Goal: Transaction & Acquisition: Purchase product/service

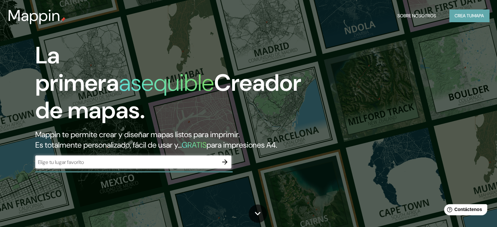
click at [476, 19] on font "mapa" at bounding box center [478, 15] width 12 height 8
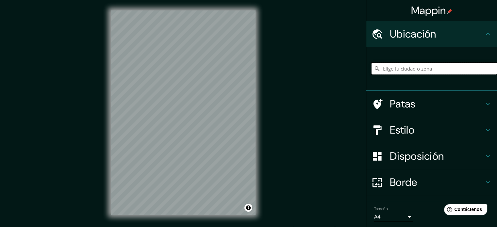
click at [391, 69] on input "Elige tu ciudad o zona" at bounding box center [433, 69] width 125 height 12
paste input "[STREET_ADDRESS]"
type input "[GEOGRAPHIC_DATA], [GEOGRAPHIC_DATA], [GEOGRAPHIC_DATA]"
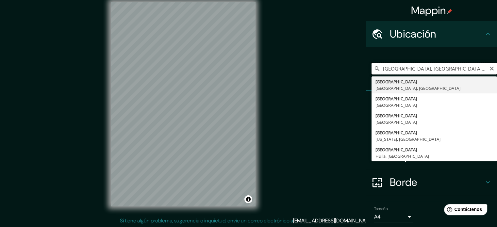
click at [390, 69] on input "[GEOGRAPHIC_DATA], [GEOGRAPHIC_DATA], [GEOGRAPHIC_DATA]" at bounding box center [433, 69] width 125 height 12
click at [377, 67] on input "[GEOGRAPHIC_DATA], [GEOGRAPHIC_DATA], [GEOGRAPHIC_DATA]" at bounding box center [433, 69] width 125 height 12
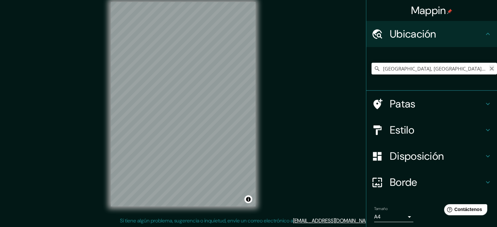
click at [489, 68] on icon "Claro" at bounding box center [491, 68] width 5 height 5
click at [441, 64] on input "Elige tu ciudad o zona" at bounding box center [433, 69] width 125 height 12
paste input "[STREET_ADDRESS]"
type input "[GEOGRAPHIC_DATA], [GEOGRAPHIC_DATA], [GEOGRAPHIC_DATA]"
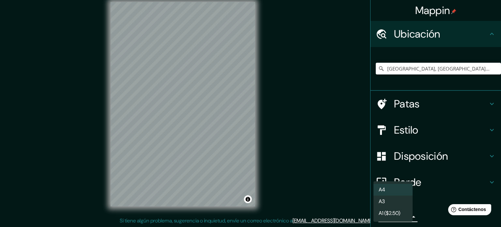
click at [402, 217] on body "Mappin Ubicación [GEOGRAPHIC_DATA], [GEOGRAPHIC_DATA], [GEOGRAPHIC_DATA] [GEOGR…" at bounding box center [250, 105] width 501 height 227
click at [391, 204] on li "A3" at bounding box center [393, 202] width 39 height 12
type input "a4"
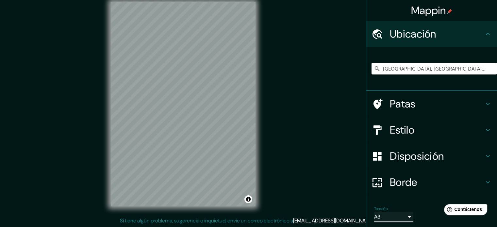
scroll to position [23, 0]
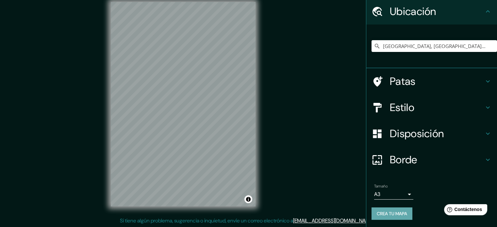
click at [390, 208] on button "Crea tu mapa" at bounding box center [391, 213] width 41 height 12
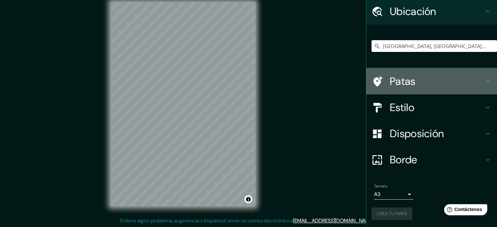
click at [483, 79] on icon at bounding box center [487, 81] width 8 height 8
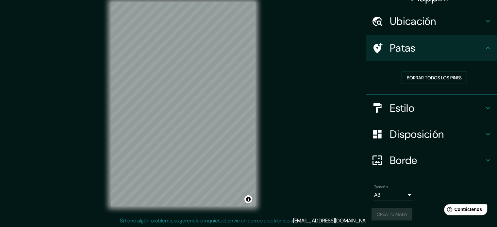
scroll to position [13, 0]
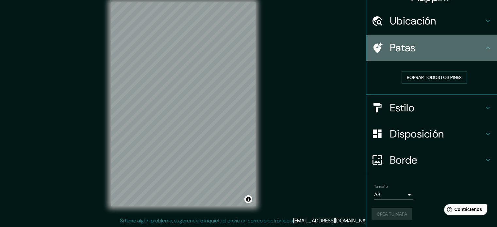
click at [373, 45] on icon at bounding box center [377, 47] width 9 height 10
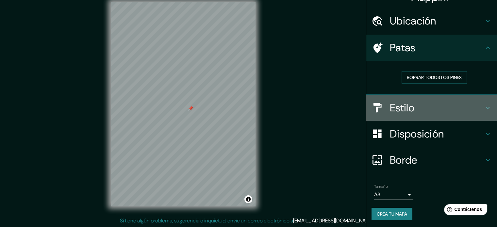
click at [449, 101] on h4 "Estilo" at bounding box center [436, 107] width 94 height 13
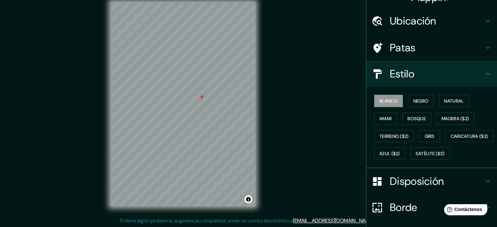
drag, startPoint x: 191, startPoint y: 109, endPoint x: 201, endPoint y: 98, distance: 15.5
click at [201, 98] on div at bounding box center [200, 96] width 5 height 5
click at [196, 108] on div at bounding box center [194, 107] width 5 height 5
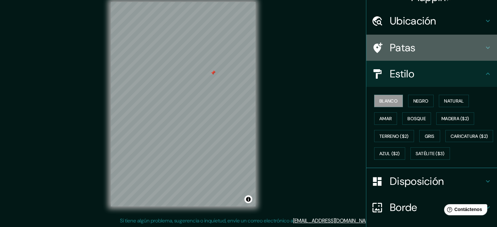
click at [476, 45] on h4 "Patas" at bounding box center [436, 47] width 94 height 13
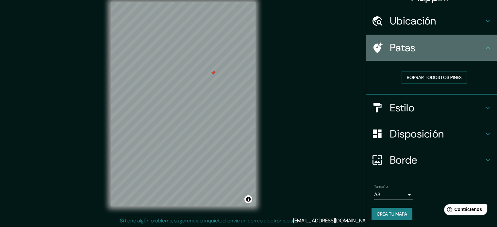
click at [476, 45] on h4 "Patas" at bounding box center [436, 47] width 94 height 13
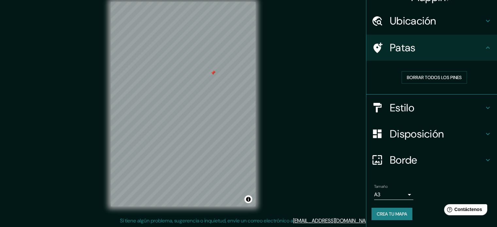
click at [477, 109] on h4 "Estilo" at bounding box center [436, 107] width 94 height 13
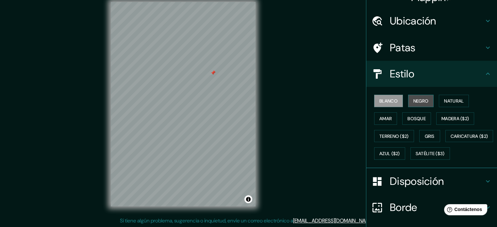
click at [417, 98] on font "Negro" at bounding box center [420, 101] width 15 height 6
click at [451, 103] on font "Natural" at bounding box center [454, 101] width 20 height 6
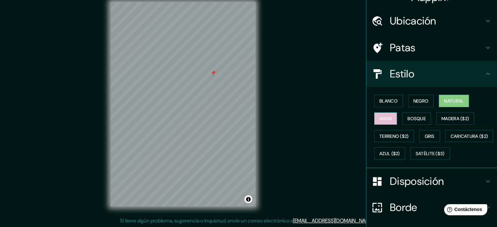
click at [380, 115] on font "Amar" at bounding box center [385, 118] width 12 height 8
click at [415, 115] on font "Bosque" at bounding box center [416, 118] width 18 height 8
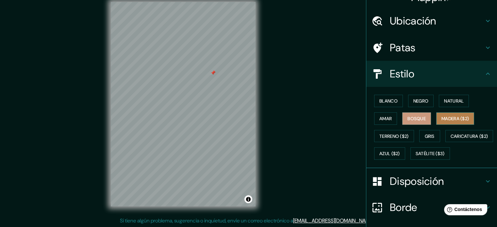
click at [452, 116] on font "Madera ($2)" at bounding box center [454, 119] width 27 height 6
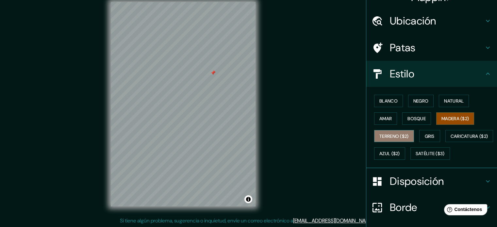
click at [386, 137] on font "Terreno ($2)" at bounding box center [393, 136] width 29 height 6
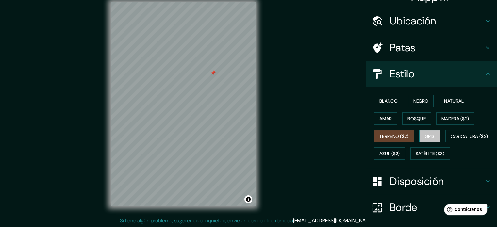
click at [426, 133] on font "Gris" at bounding box center [429, 136] width 10 height 6
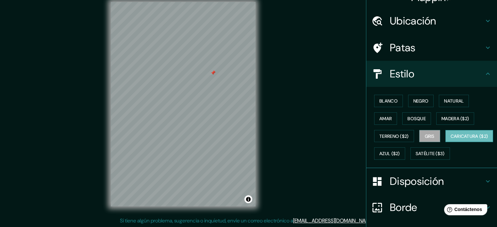
click at [450, 139] on font "Caricatura ($2)" at bounding box center [469, 136] width 38 height 6
click at [379, 101] on font "Blanco" at bounding box center [388, 101] width 18 height 6
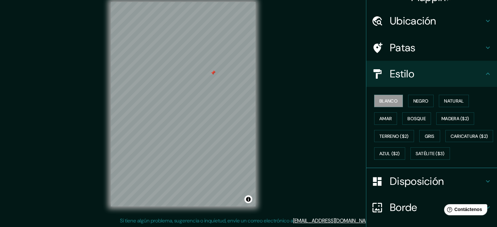
click at [450, 188] on h4 "Disposición" at bounding box center [436, 181] width 94 height 13
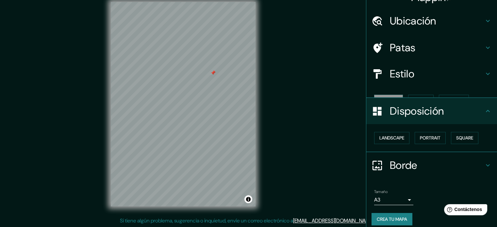
scroll to position [8, 0]
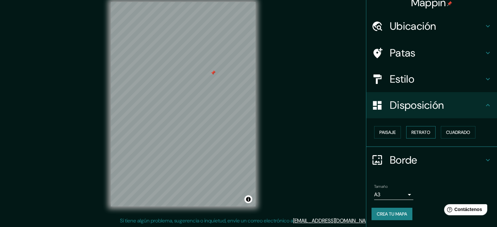
click at [423, 130] on font "Retrato" at bounding box center [420, 132] width 19 height 6
click at [381, 129] on font "Paisaje" at bounding box center [387, 132] width 16 height 6
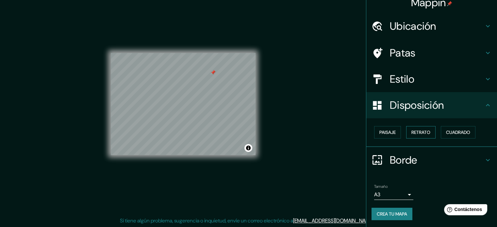
click at [420, 133] on font "Retrato" at bounding box center [420, 132] width 19 height 6
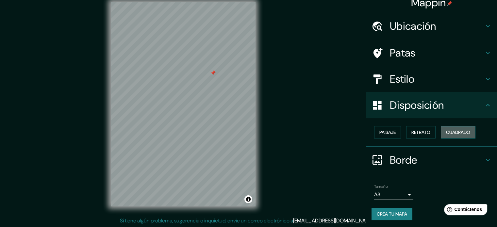
click at [455, 132] on font "Cuadrado" at bounding box center [458, 132] width 24 height 6
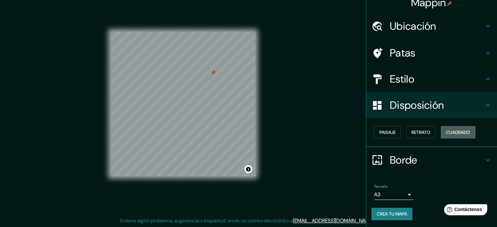
click at [455, 132] on font "Cuadrado" at bounding box center [458, 132] width 24 height 6
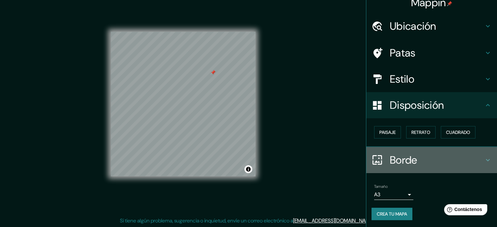
click at [382, 157] on div at bounding box center [380, 159] width 18 height 11
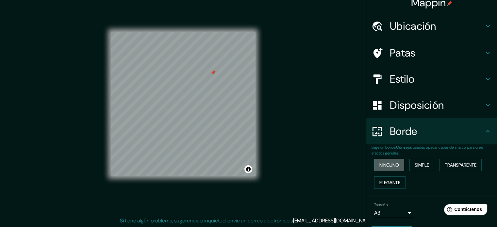
click at [382, 163] on font "Ninguno" at bounding box center [389, 165] width 20 height 6
click at [414, 162] on font "Simple" at bounding box center [421, 165] width 14 height 6
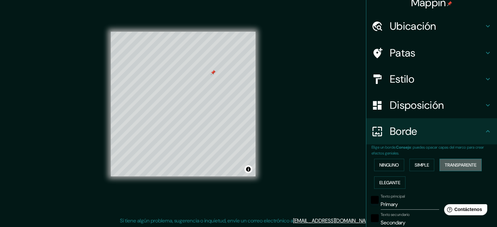
click at [448, 163] on font "Transparente" at bounding box center [460, 165] width 32 height 6
click at [393, 180] on font "Elegante" at bounding box center [389, 183] width 21 height 6
click at [384, 166] on font "Ninguno" at bounding box center [389, 165] width 20 height 6
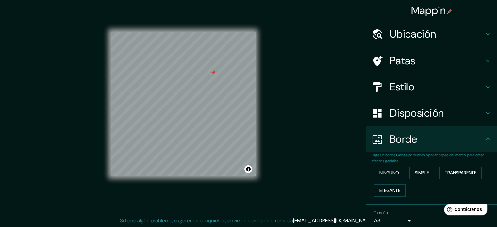
scroll to position [26, 0]
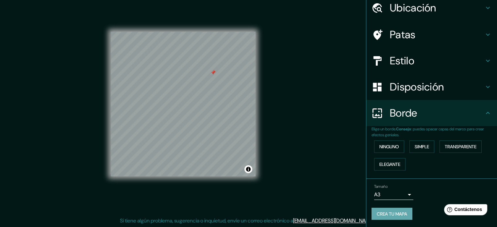
click at [386, 212] on font "Crea tu mapa" at bounding box center [391, 214] width 30 height 6
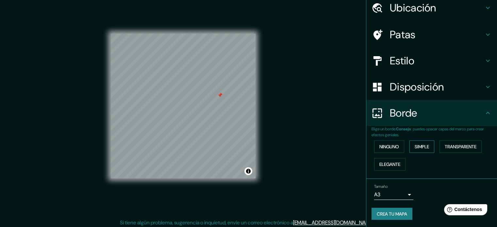
scroll to position [8, 0]
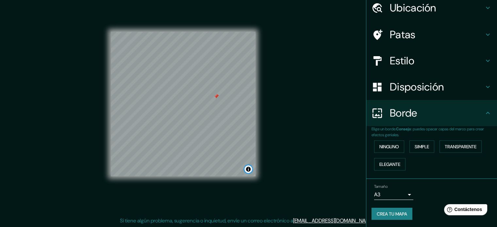
click at [250, 170] on button "Activar o desactivar atribución" at bounding box center [248, 169] width 8 height 8
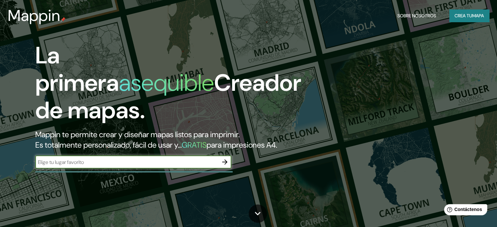
click at [460, 17] on font "Crea tu" at bounding box center [463, 16] width 18 height 6
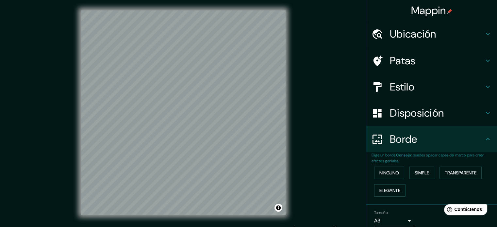
click at [393, 32] on font "Ubicación" at bounding box center [412, 34] width 46 height 14
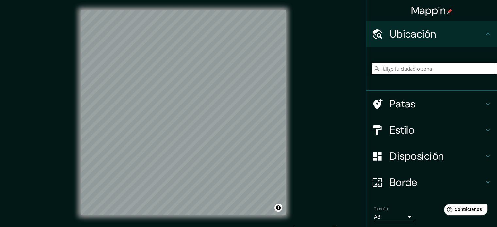
click at [411, 70] on input "Elige tu ciudad o zona" at bounding box center [433, 69] width 125 height 12
paste input "[STREET_ADDRESS]"
type input "[GEOGRAPHIC_DATA], [GEOGRAPHIC_DATA], [GEOGRAPHIC_DATA]"
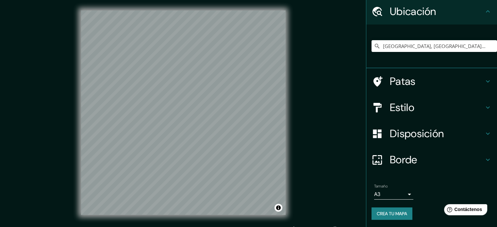
click at [414, 75] on h4 "Patas" at bounding box center [436, 81] width 94 height 13
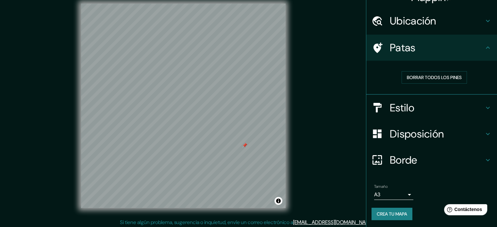
scroll to position [8, 0]
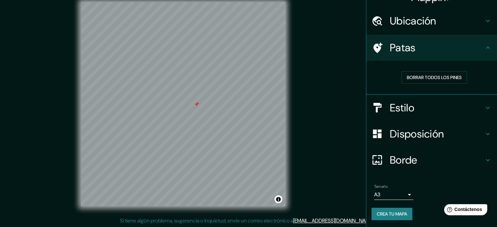
click at [403, 194] on body "Mappin Ubicación [GEOGRAPHIC_DATA], [GEOGRAPHIC_DATA], [GEOGRAPHIC_DATA] [GEOGR…" at bounding box center [248, 105] width 497 height 227
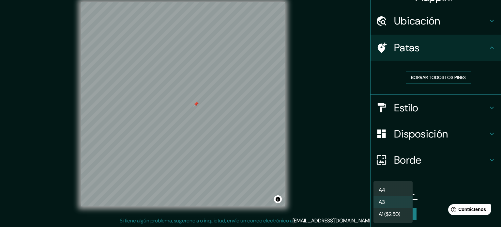
click at [389, 193] on li "A4" at bounding box center [393, 190] width 39 height 12
type input "single"
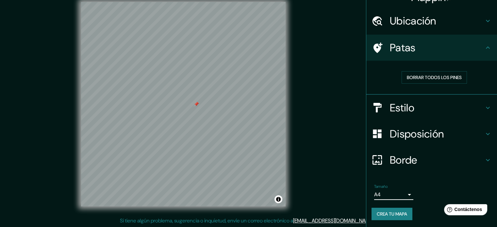
click at [390, 214] on font "Crea tu mapa" at bounding box center [391, 214] width 30 height 6
